Goal: Information Seeking & Learning: Learn about a topic

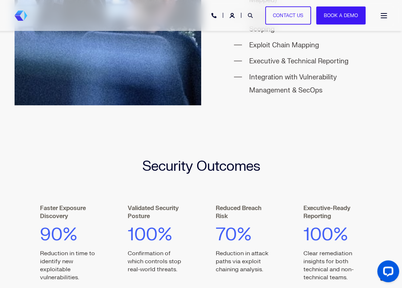
click at [253, 15] on link "Open Search" at bounding box center [251, 15] width 7 height 6
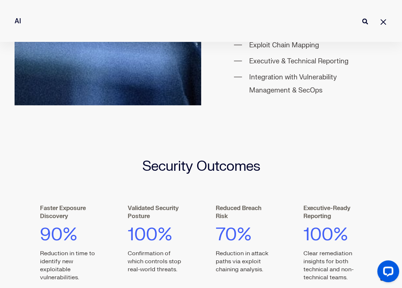
type input "AI"
click at [360, 17] on button "Perform Search" at bounding box center [364, 21] width 9 height 9
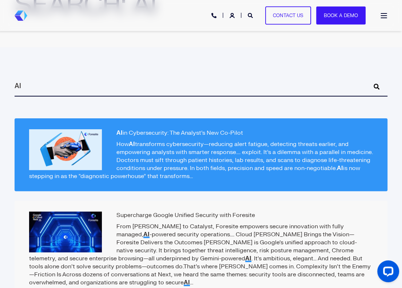
click at [200, 137] on link "AI in Cybersecurity: The Analyst’s New Co-Pilot How AI transforms cybersecurity…" at bounding box center [201, 154] width 373 height 73
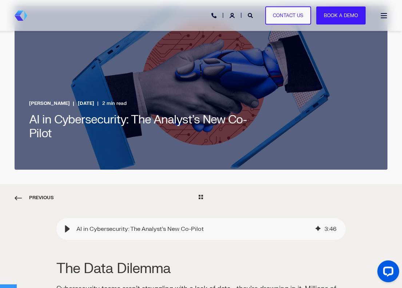
scroll to position [36, 0]
